Goal: Task Accomplishment & Management: Complete application form

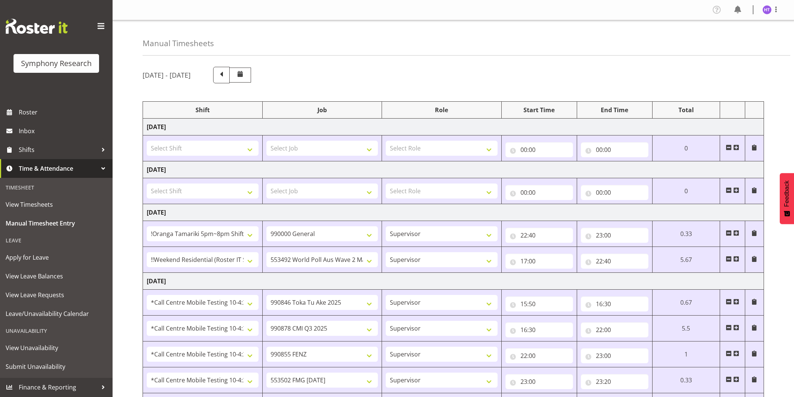
select select "38824"
select select "743"
select select "45"
select select "17154"
select select "10499"
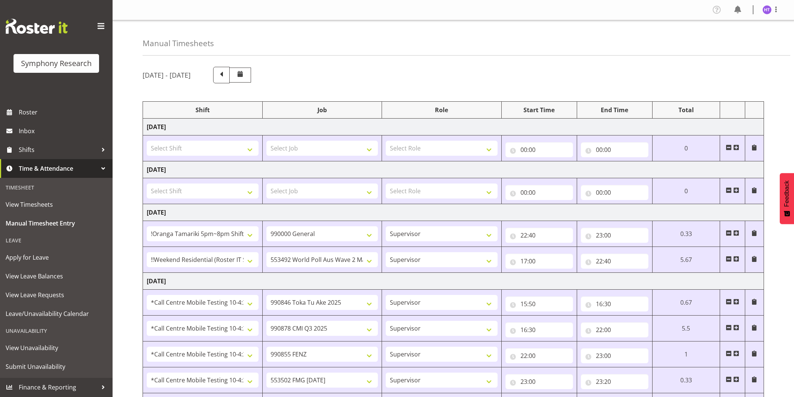
select select "45"
select select "28362"
select select "9426"
select select "45"
select select "28362"
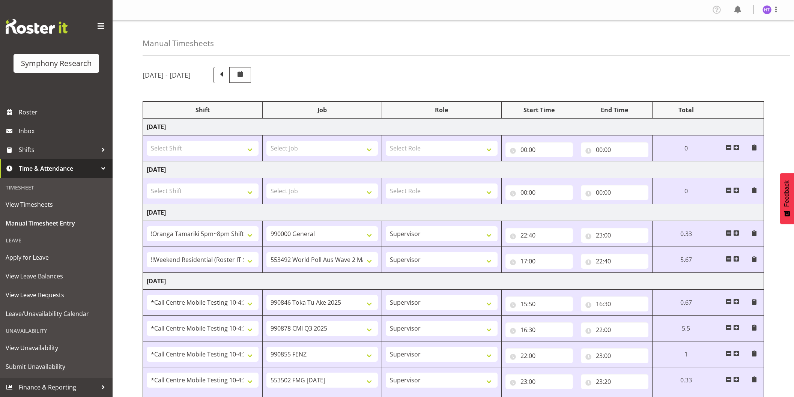
select select "10239"
select select "45"
select select "28362"
select select "9636"
select select "45"
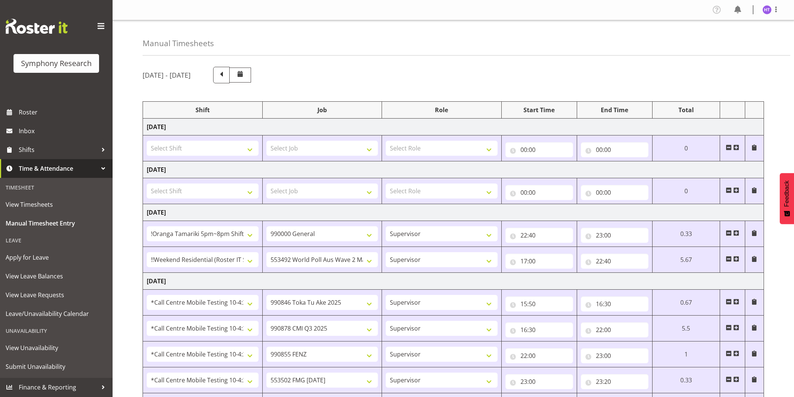
select select "28362"
select select "10458"
select select "45"
select select "28362"
select select "743"
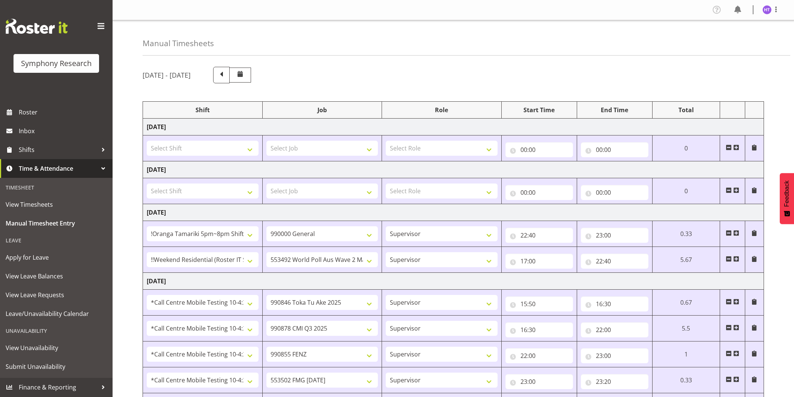
select select "45"
select select "28362"
select select "10499"
select select "45"
select select "28362"
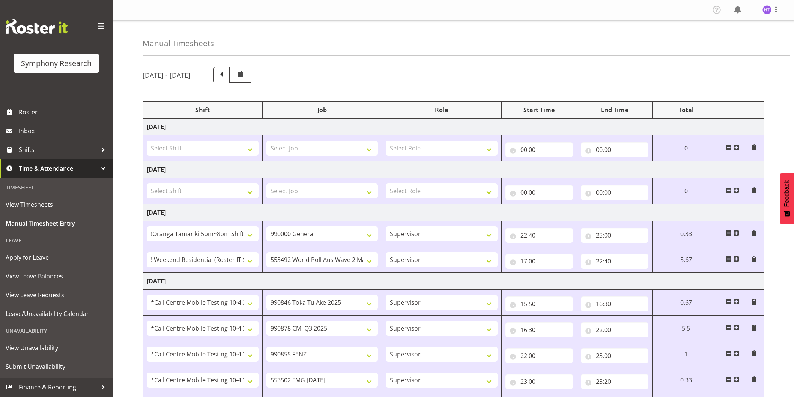
select select "10527"
select select "45"
select select "28362"
select select "10239"
select select "45"
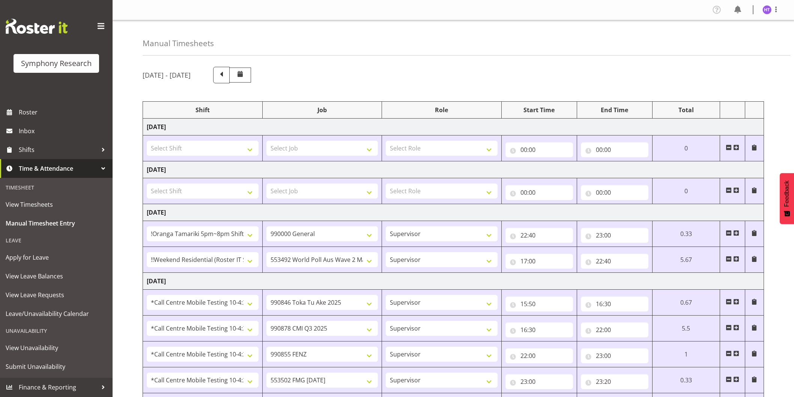
select select "28362"
select select "743"
select select "45"
select select "28362"
select select "10499"
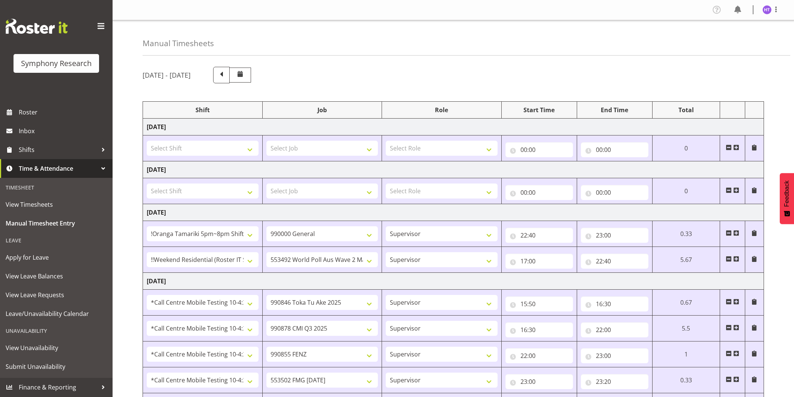
select select "45"
select select "28362"
select select "9636"
select select "45"
select select "28362"
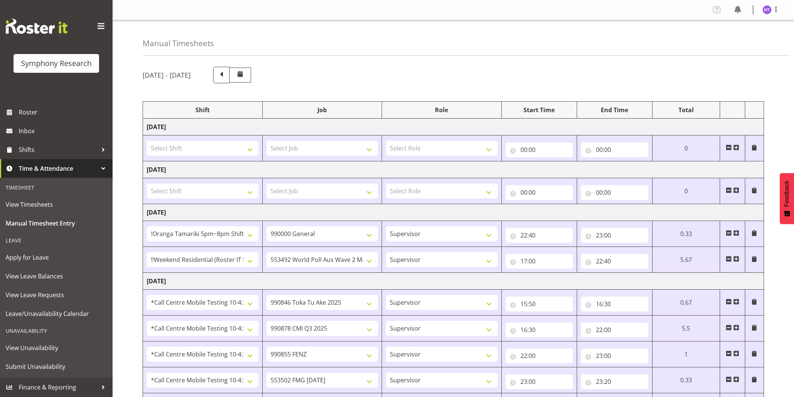
select select "9636"
select select "45"
select select "28362"
select select "10239"
select select "45"
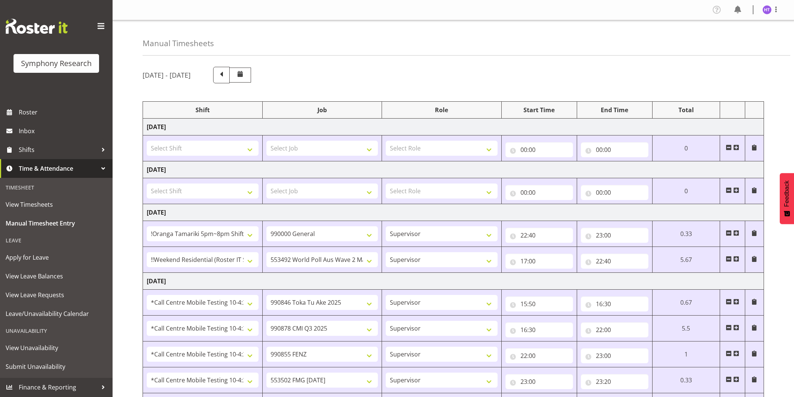
select select "28362"
select select "10527"
select select "45"
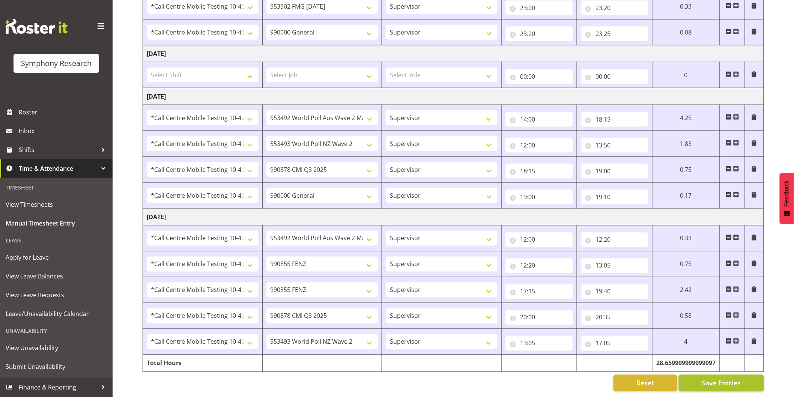
click at [709, 378] on span "Save Entries" at bounding box center [721, 383] width 39 height 10
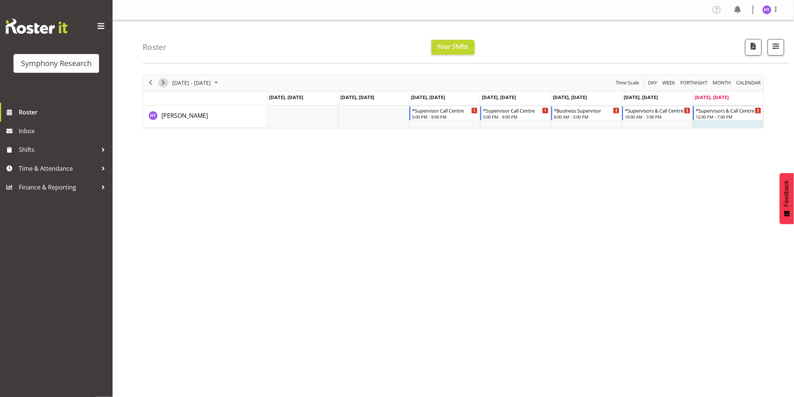
click at [166, 81] on span "Next" at bounding box center [163, 82] width 9 height 9
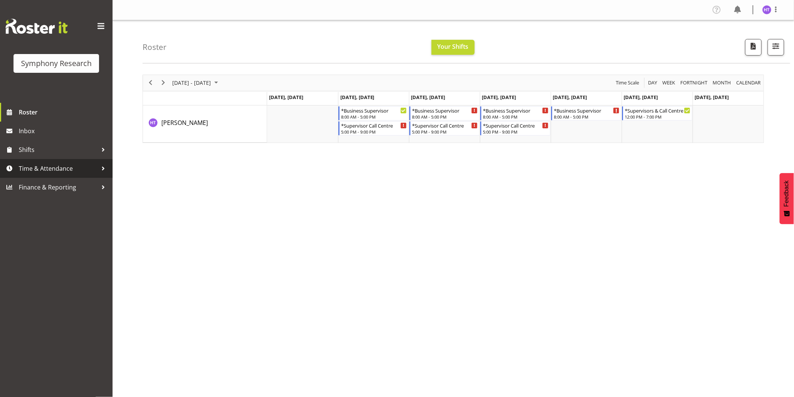
click at [53, 161] on link "Time & Attendance" at bounding box center [56, 168] width 113 height 19
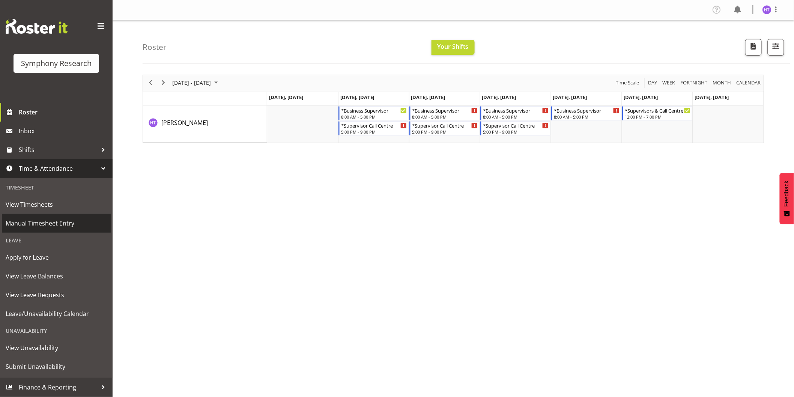
click at [56, 220] on span "Manual Timesheet Entry" at bounding box center [56, 223] width 101 height 11
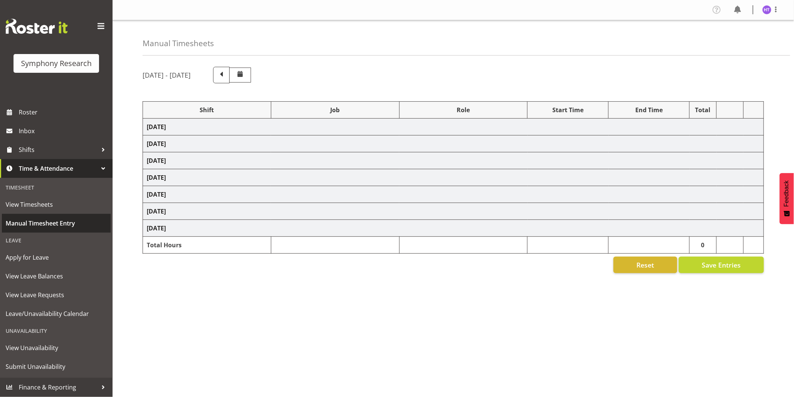
select select "38824"
select select "743"
select select "45"
select select "17154"
select select "10499"
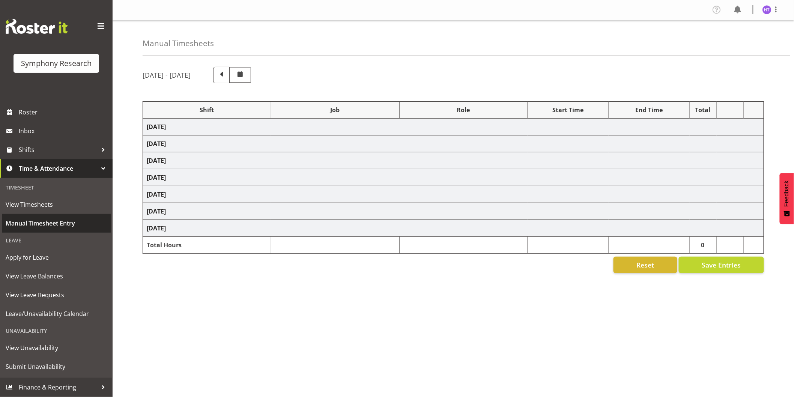
select select "45"
select select "28362"
select select "9426"
select select "45"
select select "28362"
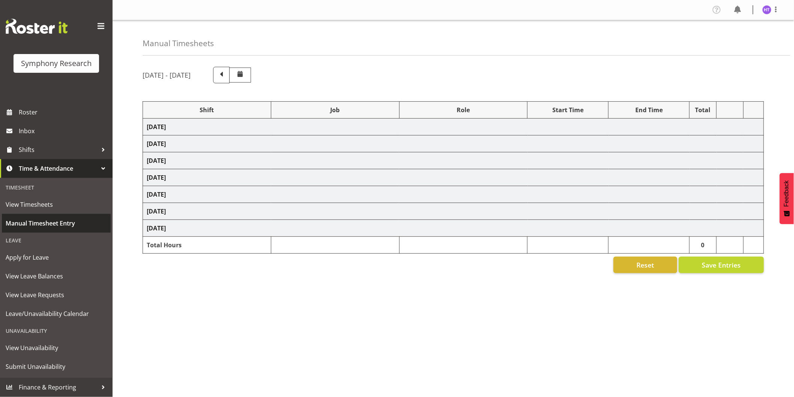
select select "10239"
select select "45"
select select "28362"
select select "9636"
select select "45"
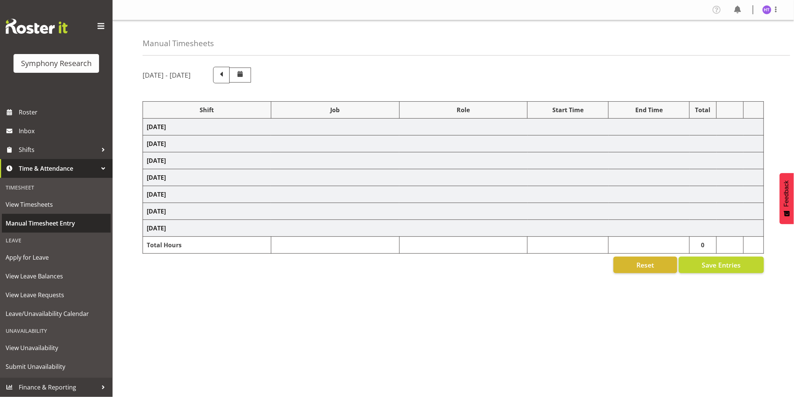
select select "28362"
select select "10458"
select select "45"
select select "28362"
select select "743"
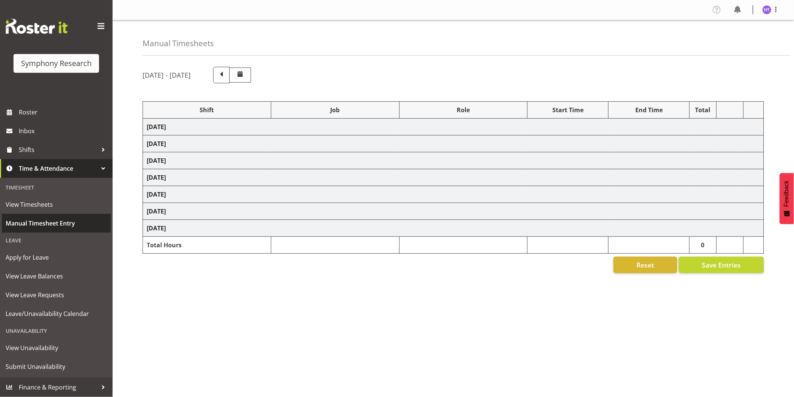
select select "45"
select select "28362"
select select "10499"
select select "45"
select select "28362"
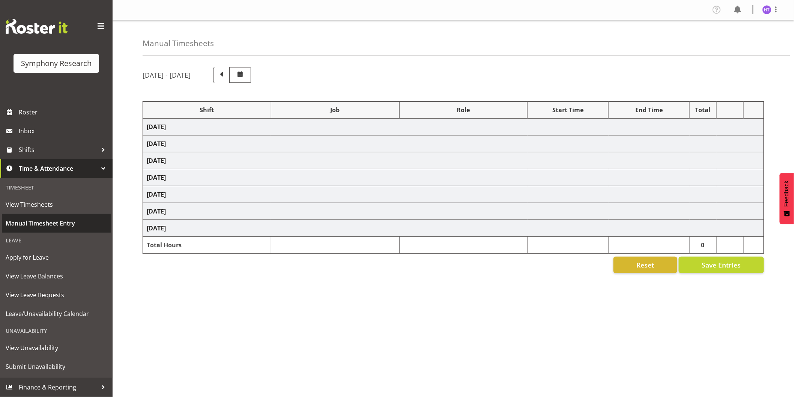
select select "10527"
select select "45"
select select "28362"
select select "10239"
select select "45"
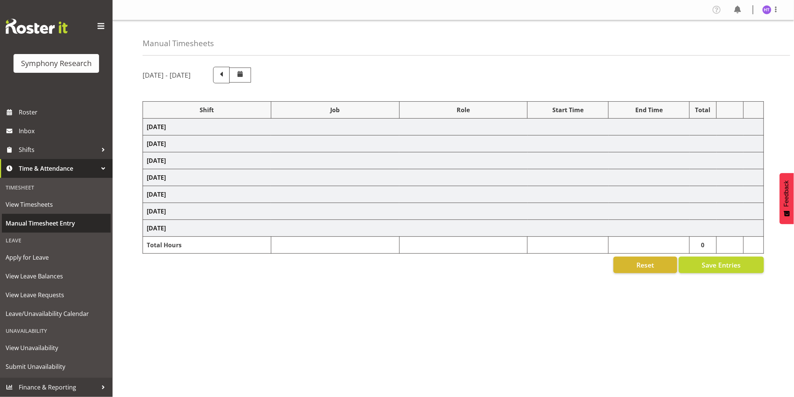
select select "28362"
select select "743"
select select "45"
select select "28362"
select select "10499"
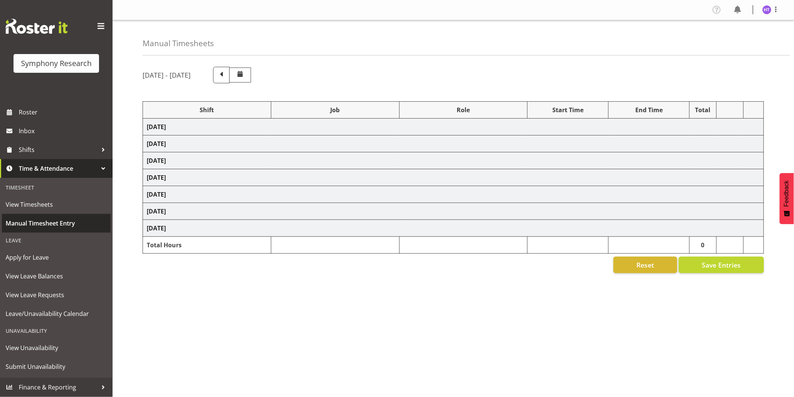
select select "45"
select select "28362"
select select "9636"
select select "45"
select select "28362"
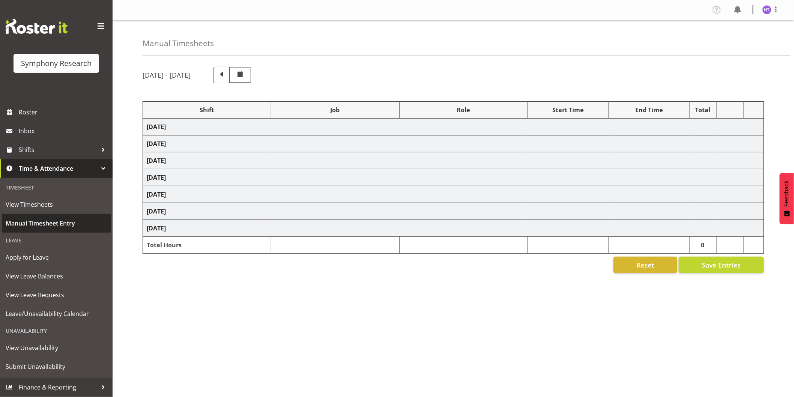
select select "9636"
select select "45"
select select "28362"
select select "10239"
select select "45"
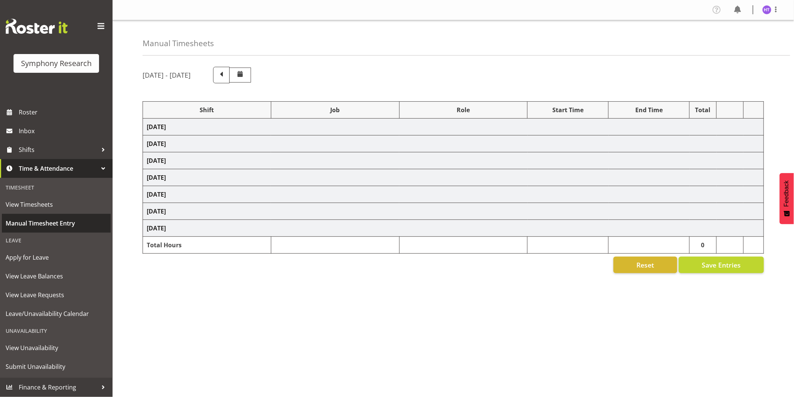
select select "28362"
select select "10527"
select select "45"
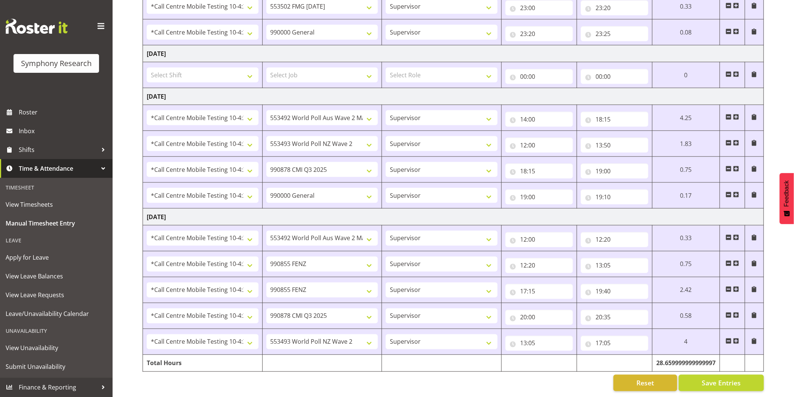
scroll to position [381, 0]
click at [737, 338] on span at bounding box center [737, 341] width 6 height 6
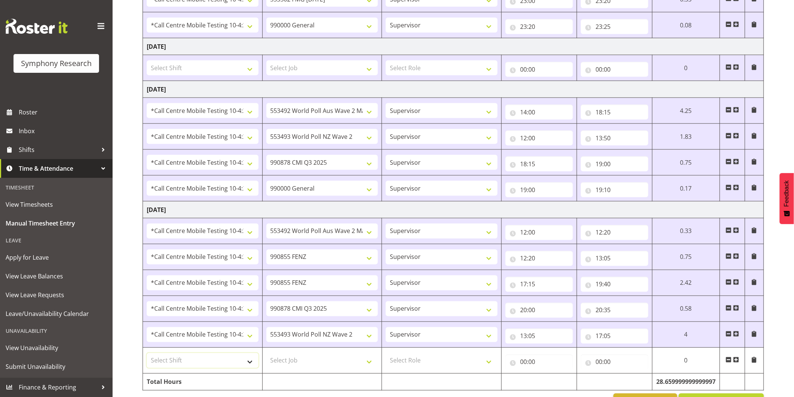
click at [188, 360] on select "Select Shift !!Project Briefing (Job to be assigned) !!Weekend Residential (Ros…" at bounding box center [203, 360] width 112 height 15
select select "41123"
click at [147, 354] on select "Select Shift !!Project Briefing (Job to be assigned) !!Weekend Residential (Ros…" at bounding box center [203, 360] width 112 height 15
click at [283, 364] on select "Select Job 550060 IF Admin 553492 World Poll Aus Wave 2 Main 2025 553493 World …" at bounding box center [323, 360] width 112 height 15
select select "743"
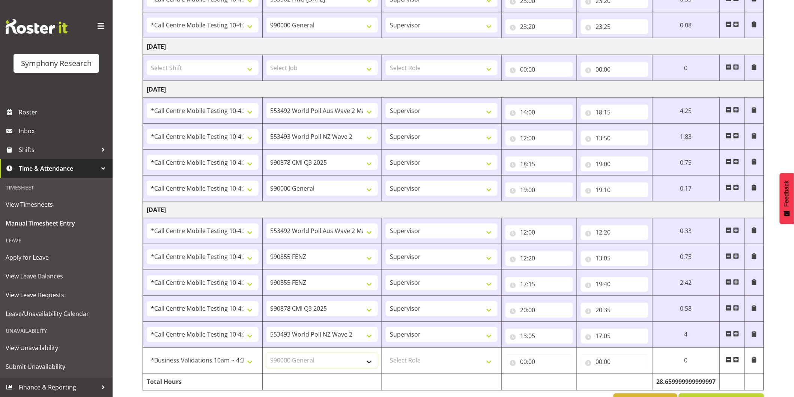
click at [267, 354] on select "Select Job 550060 IF Admin 553492 World Poll Aus Wave 2 Main 2025 553493 World …" at bounding box center [323, 360] width 112 height 15
click at [410, 363] on select "Select Role Interviewing Briefing Supervisor" at bounding box center [442, 360] width 112 height 15
select select "45"
click at [386, 354] on select "Select Role Interviewing Briefing Supervisor" at bounding box center [442, 360] width 112 height 15
click at [523, 365] on input "00:00" at bounding box center [540, 362] width 68 height 15
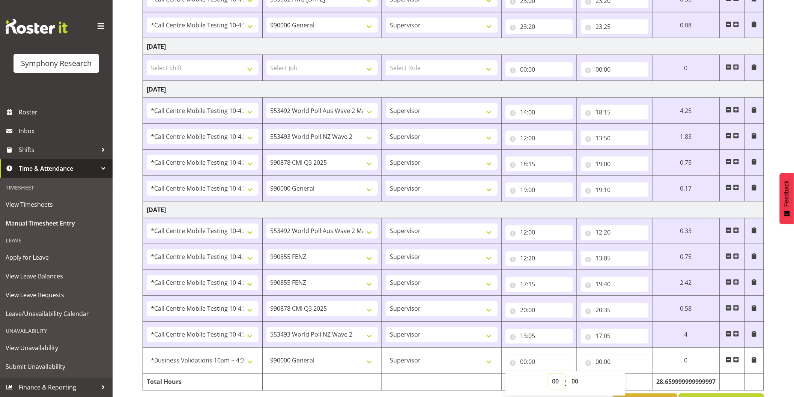
click at [553, 383] on select "00 01 02 03 04 05 06 07 08 09 10 11 12 13 14 15 16 17 18 19 20 21 22 23" at bounding box center [557, 381] width 17 height 15
select select "20"
click at [565, 375] on select "00 01 02 03 04 05 06 07 08 09 10 11 12 13 14 15 16 17 18 19 20 21 22 23" at bounding box center [557, 381] width 17 height 15
type input "20:00"
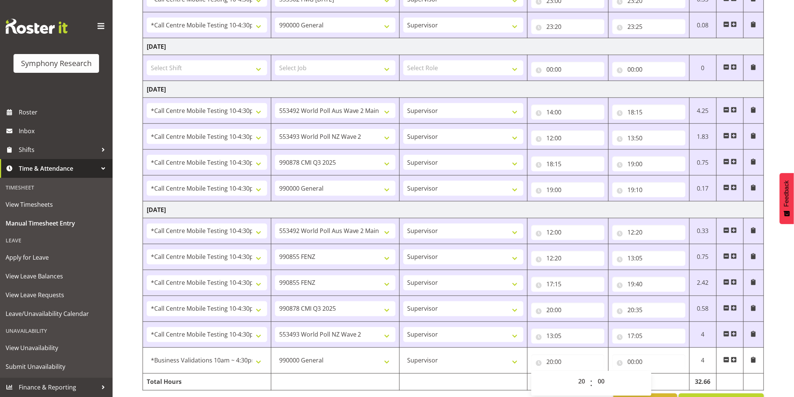
click at [611, 386] on div "00 01 02 03 04 05 06 07 08 09 10 11 12 13 14 15 16 17 18 19 20 21 22 23 : 00 01…" at bounding box center [592, 383] width 120 height 19
click at [606, 385] on select "00 01 02 03 04 05 06 07 08 09 10 11 12 13 14 15 16 17 18 19 20 21 22 23 24 25 2…" at bounding box center [602, 381] width 17 height 15
select select "35"
click at [594, 375] on select "00 01 02 03 04 05 06 07 08 09 10 11 12 13 14 15 16 17 18 19 20 21 22 23 24 25 2…" at bounding box center [602, 381] width 17 height 15
type input "20:35"
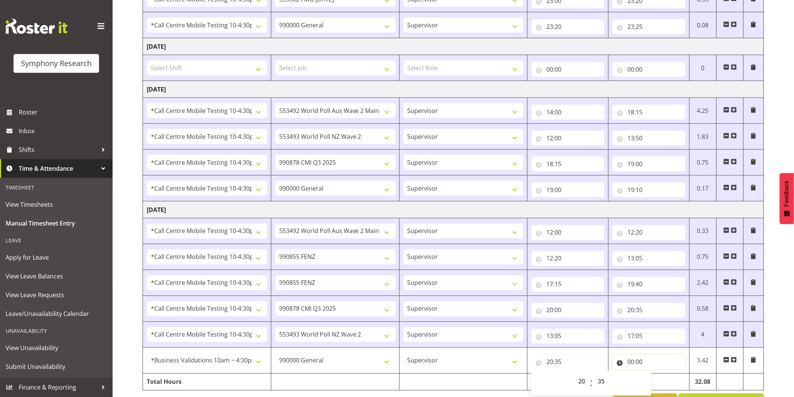
click at [634, 363] on input "00:00" at bounding box center [649, 362] width 73 height 15
click at [659, 380] on select "00 01 02 03 04 05 06 07 08 09 10 11 12 13 14 15 16 17 18 19 20 21 22 23" at bounding box center [664, 381] width 17 height 15
select select "20"
click at [656, 375] on select "00 01 02 03 04 05 06 07 08 09 10 11 12 13 14 15 16 17 18 19 20 21 22 23" at bounding box center [664, 381] width 17 height 15
type input "20:00"
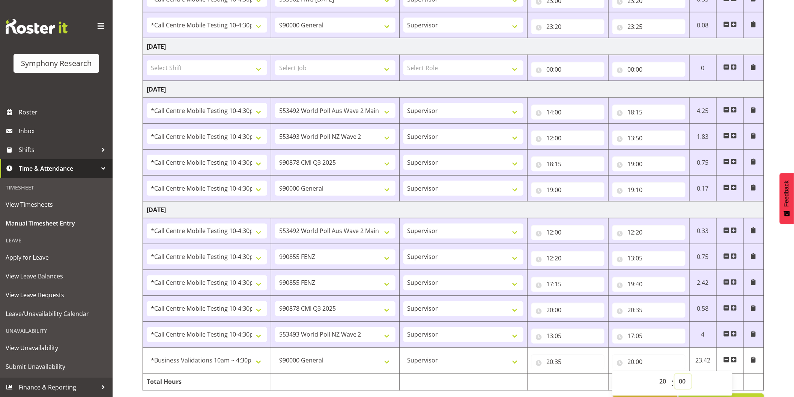
drag, startPoint x: 684, startPoint y: 381, endPoint x: 678, endPoint y: 383, distance: 6.2
click at [684, 382] on select "00 01 02 03 04 05 06 07 08 09 10 11 12 13 14 15 16 17 18 19 20 21 22 23 24 25 2…" at bounding box center [683, 381] width 17 height 15
select select "45"
click at [675, 375] on select "00 01 02 03 04 05 06 07 08 09 10 11 12 13 14 15 16 17 18 19 20 21 22 23 24 25 2…" at bounding box center [683, 381] width 17 height 15
type input "20:45"
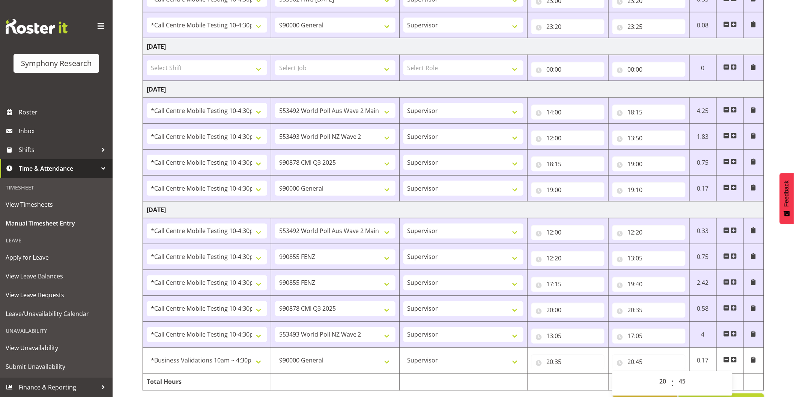
click at [783, 317] on div "August 11th - August 17th 2025 Shift Job Role Start Time End Time Total Monday …" at bounding box center [469, 48] width 652 height 736
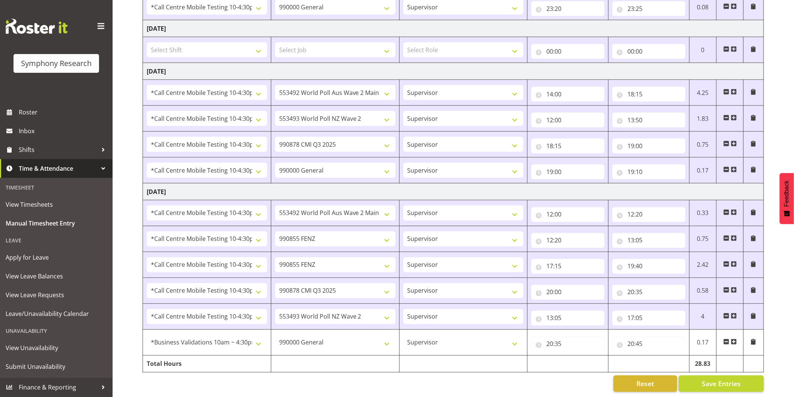
scroll to position [407, 0]
click at [736, 378] on span "Save Entries" at bounding box center [721, 383] width 39 height 10
